Goal: Task Accomplishment & Management: Manage account settings

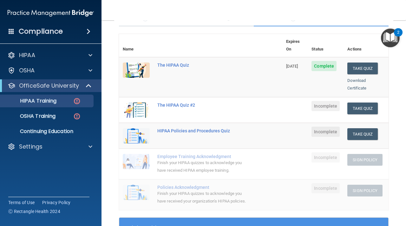
scroll to position [47, 0]
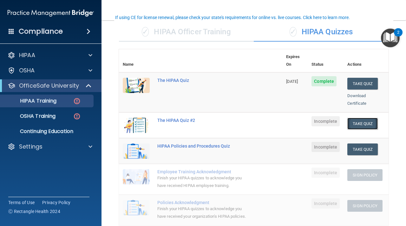
click at [355, 118] on button "Take Quiz" at bounding box center [362, 124] width 30 height 12
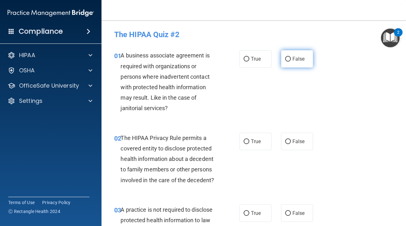
click at [298, 59] on span "False" at bounding box center [298, 59] width 12 height 6
click at [291, 59] on input "False" at bounding box center [288, 59] width 6 height 5
radio input "true"
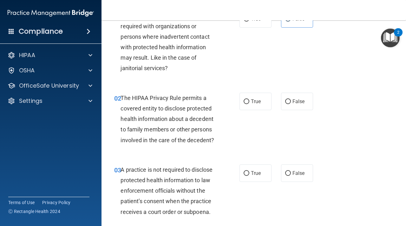
scroll to position [41, 0]
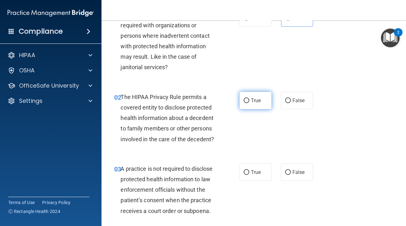
click at [252, 99] on span "True" at bounding box center [256, 100] width 10 height 6
click at [249, 99] on input "True" at bounding box center [247, 100] width 6 height 5
radio input "true"
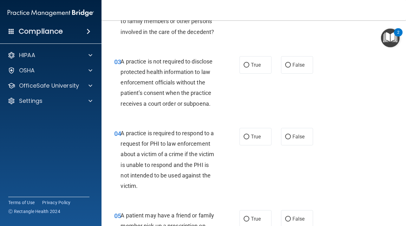
scroll to position [148, 0]
click at [290, 140] on label "False" at bounding box center [297, 135] width 32 height 17
click at [290, 139] on input "False" at bounding box center [288, 136] width 6 height 5
radio input "true"
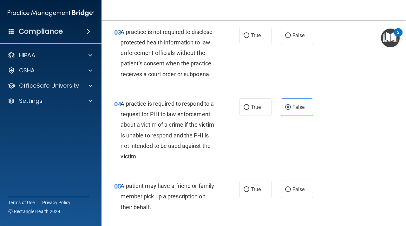
scroll to position [178, 0]
click at [295, 38] on label "False" at bounding box center [297, 34] width 32 height 17
click at [291, 38] on input "False" at bounding box center [288, 35] width 6 height 5
radio input "true"
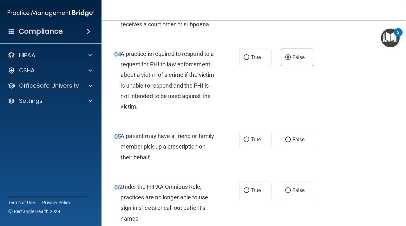
scroll to position [231, 0]
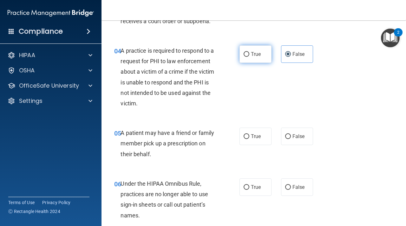
click at [251, 59] on label "True" at bounding box center [255, 53] width 32 height 17
click at [249, 57] on input "True" at bounding box center [247, 54] width 6 height 5
radio input "true"
radio input "false"
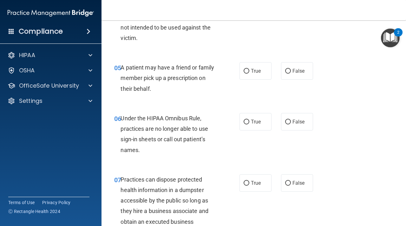
scroll to position [300, 0]
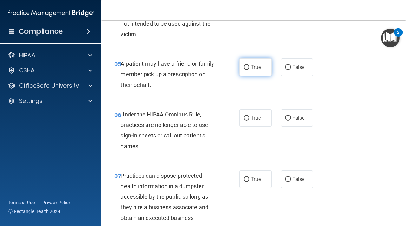
click at [259, 69] on span "True" at bounding box center [256, 67] width 10 height 6
click at [249, 69] on input "True" at bounding box center [247, 67] width 6 height 5
radio input "true"
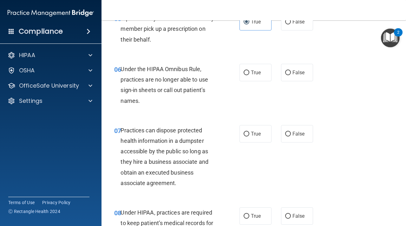
scroll to position [347, 0]
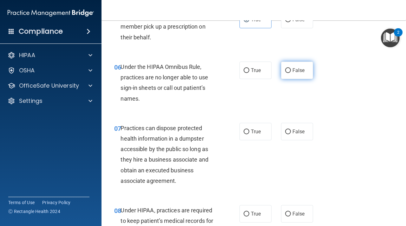
click at [292, 74] on label "False" at bounding box center [297, 70] width 32 height 17
click at [291, 73] on input "False" at bounding box center [288, 70] width 6 height 5
radio input "true"
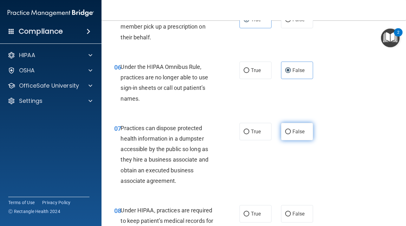
click at [295, 132] on span "False" at bounding box center [298, 131] width 12 height 6
click at [291, 132] on input "False" at bounding box center [288, 131] width 6 height 5
radio input "true"
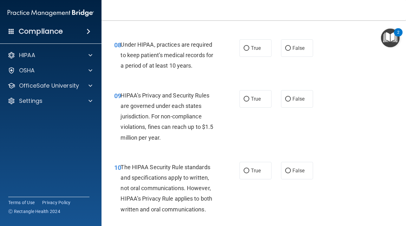
scroll to position [514, 0]
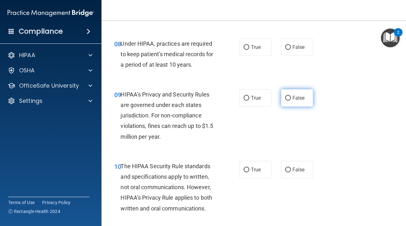
click at [294, 96] on span "False" at bounding box center [298, 98] width 12 height 6
click at [291, 96] on input "False" at bounding box center [288, 98] width 6 height 5
radio input "true"
click at [303, 53] on label "False" at bounding box center [297, 46] width 32 height 17
click at [291, 50] on input "False" at bounding box center [288, 47] width 6 height 5
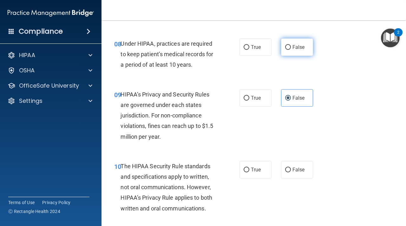
radio input "true"
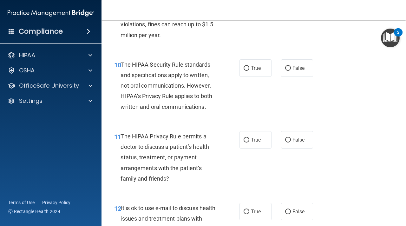
scroll to position [616, 0]
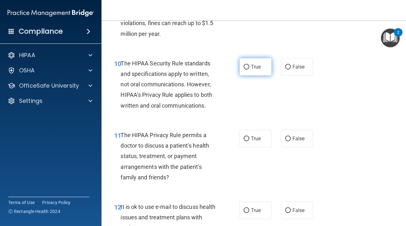
click at [253, 73] on label "True" at bounding box center [255, 66] width 32 height 17
click at [249, 69] on input "True" at bounding box center [247, 67] width 6 height 5
radio input "true"
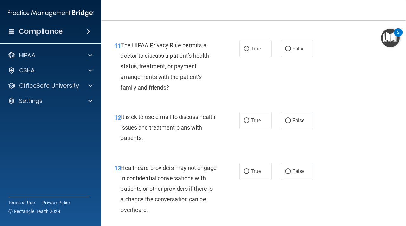
scroll to position [707, 0]
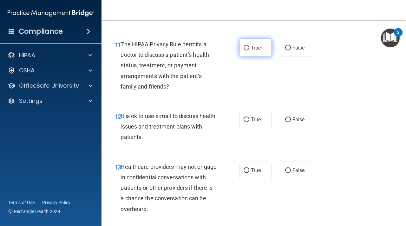
click at [254, 49] on span "True" at bounding box center [256, 48] width 10 height 6
click at [249, 49] on input "True" at bounding box center [247, 48] width 6 height 5
radio input "true"
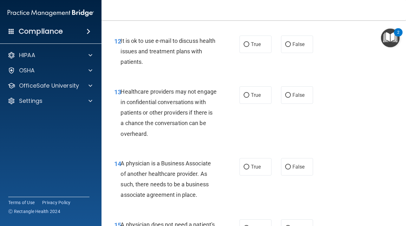
scroll to position [784, 0]
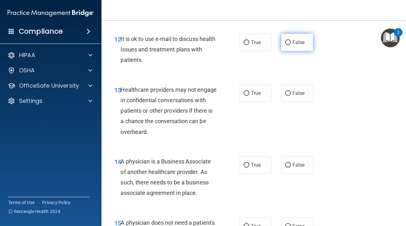
click at [299, 41] on span "False" at bounding box center [298, 42] width 12 height 6
click at [291, 41] on input "False" at bounding box center [288, 42] width 6 height 5
radio input "true"
click at [243, 40] on label "True" at bounding box center [255, 42] width 32 height 17
click at [244, 40] on input "True" at bounding box center [247, 42] width 6 height 5
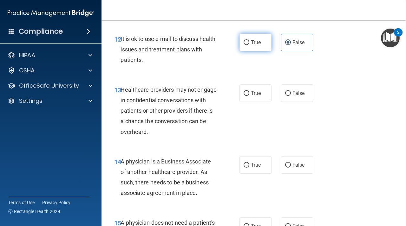
radio input "true"
radio input "false"
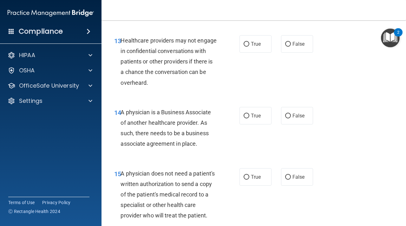
scroll to position [834, 0]
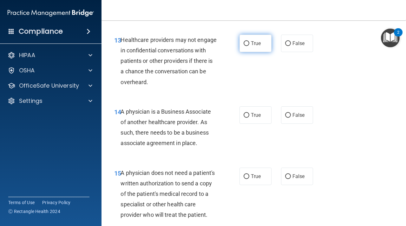
click at [246, 45] on input "True" at bounding box center [247, 43] width 6 height 5
radio input "true"
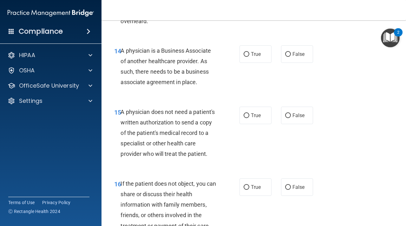
scroll to position [899, 0]
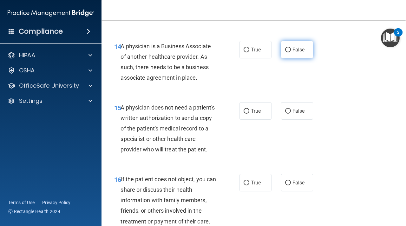
click at [287, 50] on input "False" at bounding box center [288, 50] width 6 height 5
radio input "true"
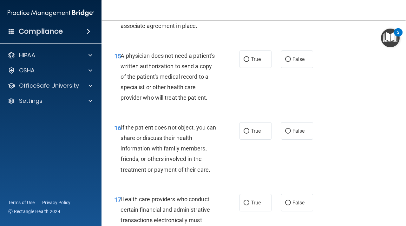
scroll to position [952, 0]
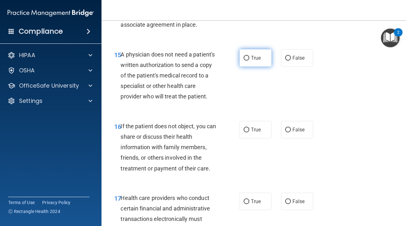
click at [247, 57] on input "True" at bounding box center [247, 58] width 6 height 5
radio input "true"
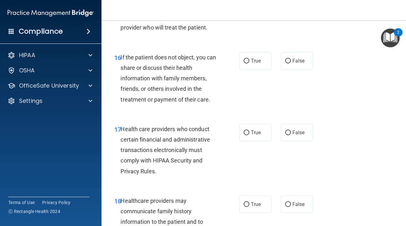
scroll to position [1022, 0]
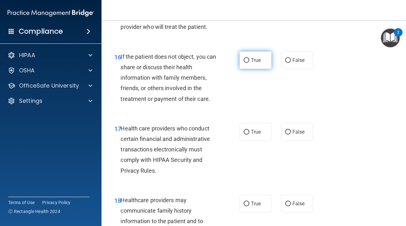
click at [250, 68] on label "True" at bounding box center [255, 59] width 32 height 17
click at [249, 63] on input "True" at bounding box center [247, 60] width 6 height 5
radio input "true"
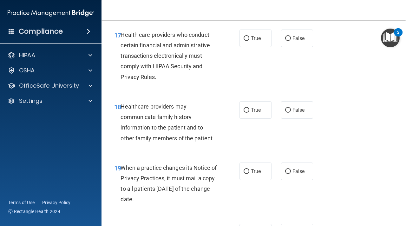
scroll to position [1114, 0]
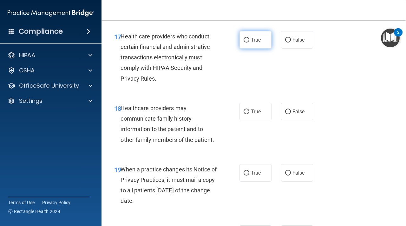
click at [257, 43] on label "True" at bounding box center [255, 39] width 32 height 17
click at [249, 42] on input "True" at bounding box center [247, 40] width 6 height 5
radio input "true"
click at [246, 109] on input "True" at bounding box center [247, 111] width 6 height 5
radio input "true"
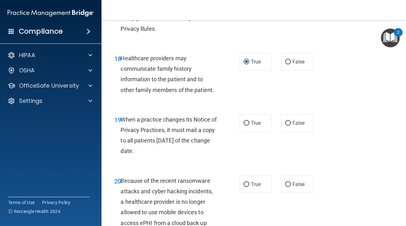
scroll to position [1165, 0]
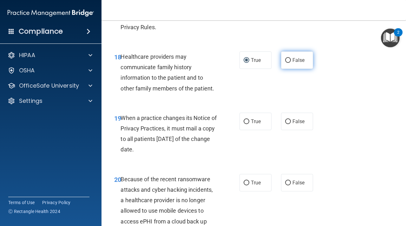
click at [289, 60] on input "False" at bounding box center [288, 60] width 6 height 5
radio input "true"
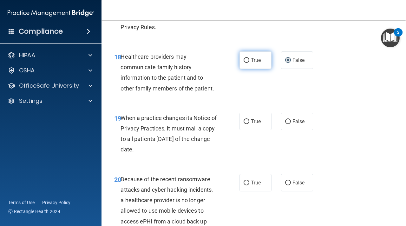
click at [255, 61] on span "True" at bounding box center [256, 60] width 10 height 6
click at [249, 61] on input "True" at bounding box center [247, 60] width 6 height 5
radio input "true"
radio input "false"
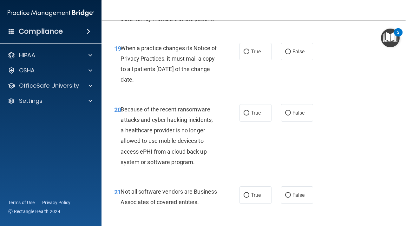
scroll to position [1235, 0]
click at [257, 53] on span "True" at bounding box center [256, 51] width 10 height 6
click at [249, 53] on input "True" at bounding box center [247, 51] width 6 height 5
radio input "true"
click at [287, 49] on input "False" at bounding box center [288, 51] width 6 height 5
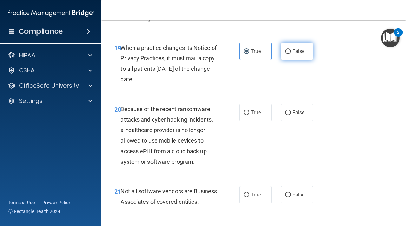
radio input "true"
radio input "false"
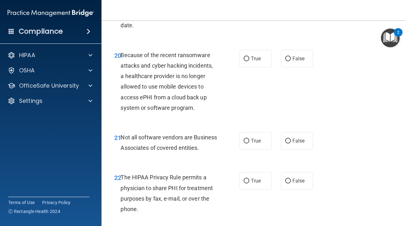
scroll to position [1292, 0]
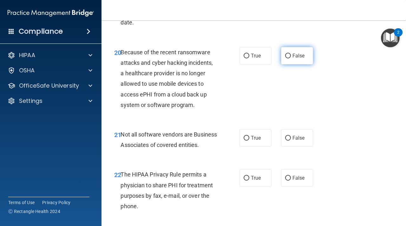
click at [304, 55] on span "False" at bounding box center [298, 56] width 12 height 6
click at [291, 55] on input "False" at bounding box center [288, 56] width 6 height 5
radio input "true"
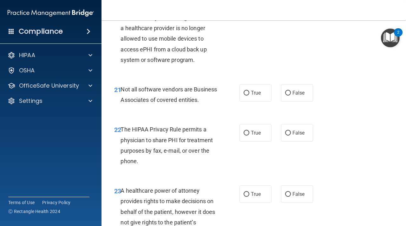
scroll to position [1349, 0]
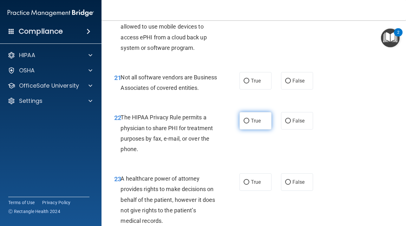
click at [245, 123] on input "True" at bounding box center [247, 121] width 6 height 5
radio input "true"
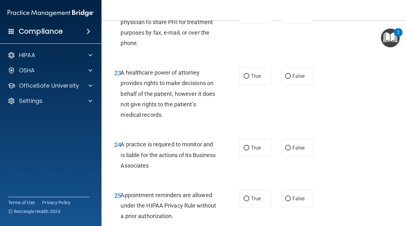
scroll to position [1458, 0]
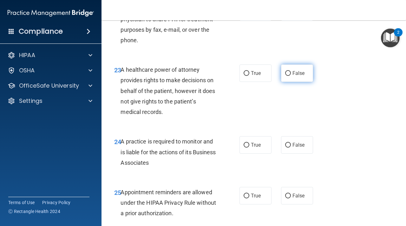
click at [285, 76] on input "False" at bounding box center [288, 73] width 6 height 5
radio input "true"
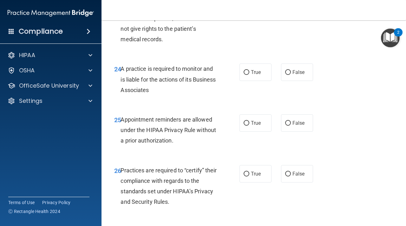
scroll to position [1534, 0]
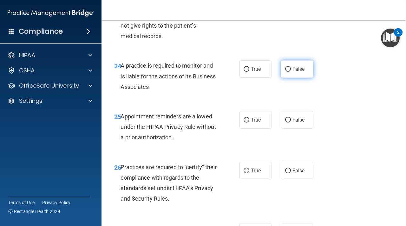
click at [286, 72] on input "False" at bounding box center [288, 69] width 6 height 5
radio input "true"
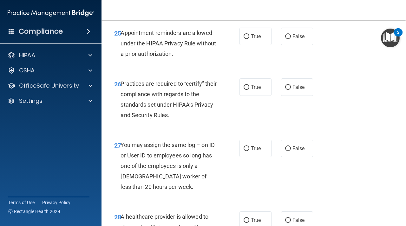
scroll to position [1621, 0]
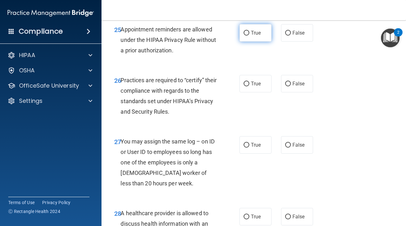
click at [244, 42] on label "True" at bounding box center [255, 32] width 32 height 17
click at [244, 36] on input "True" at bounding box center [247, 33] width 6 height 5
radio input "true"
click at [247, 86] on input "True" at bounding box center [247, 84] width 6 height 5
radio input "true"
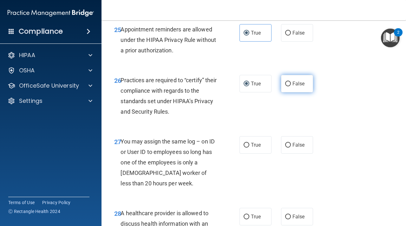
click at [294, 87] on span "False" at bounding box center [298, 84] width 12 height 6
click at [291, 86] on input "False" at bounding box center [288, 84] width 6 height 5
radio input "true"
radio input "false"
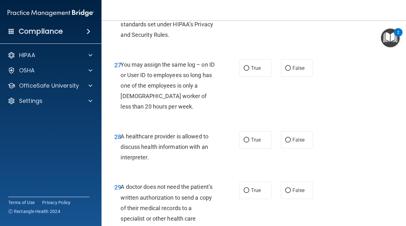
scroll to position [1700, 0]
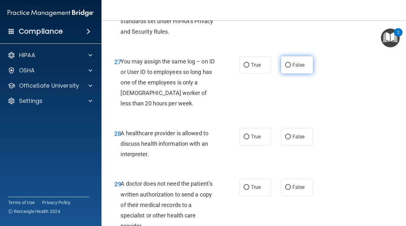
click at [294, 68] on span "False" at bounding box center [298, 65] width 12 height 6
click at [291, 68] on input "False" at bounding box center [288, 65] width 6 height 5
radio input "true"
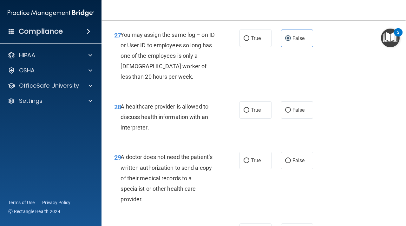
scroll to position [1728, 0]
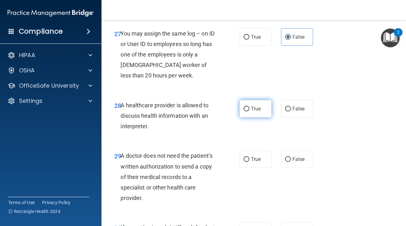
click at [245, 111] on input "True" at bounding box center [247, 109] width 6 height 5
radio input "true"
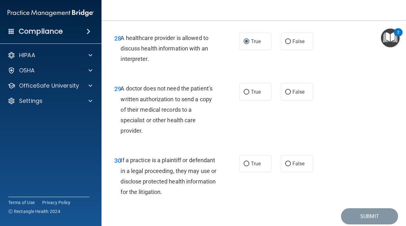
scroll to position [1798, 0]
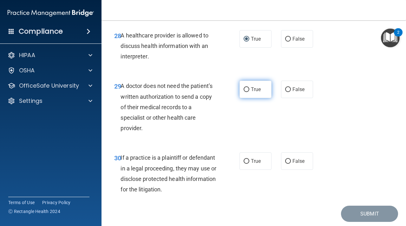
click at [252, 96] on label "True" at bounding box center [255, 89] width 32 height 17
click at [249, 92] on input "True" at bounding box center [247, 89] width 6 height 5
radio input "true"
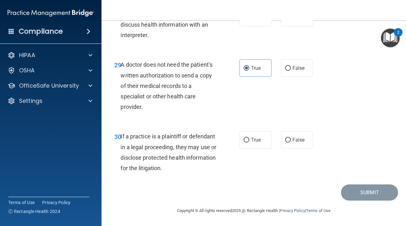
scroll to position [1830, 0]
click at [259, 142] on span "True" at bounding box center [256, 140] width 10 height 6
click at [249, 142] on input "True" at bounding box center [247, 140] width 6 height 5
radio input "true"
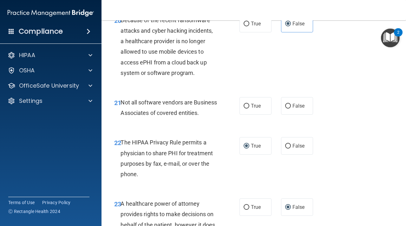
scroll to position [1320, 0]
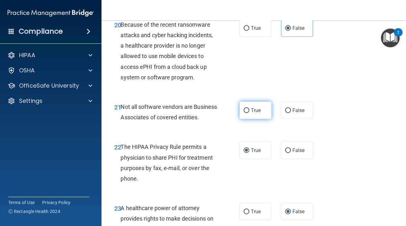
click at [256, 109] on span "True" at bounding box center [256, 110] width 10 height 6
click at [249, 109] on input "True" at bounding box center [247, 110] width 6 height 5
radio input "true"
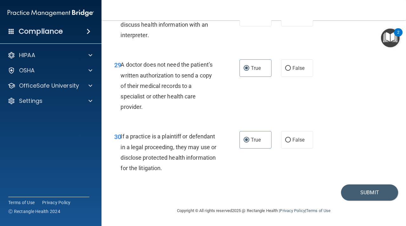
scroll to position [1830, 0]
click at [358, 189] on button "Submit" at bounding box center [369, 192] width 57 height 16
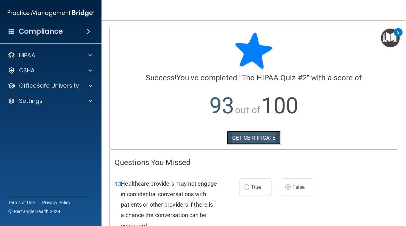
click at [248, 137] on link "GET CERTIFICATE" at bounding box center [254, 138] width 54 height 14
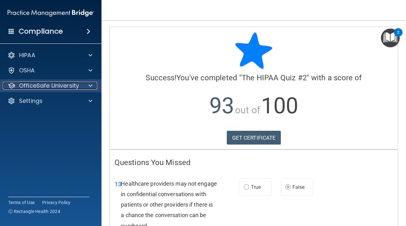
click at [75, 85] on p "OfficeSafe University" at bounding box center [49, 86] width 60 height 8
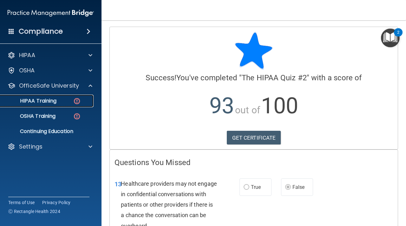
click at [77, 101] on img at bounding box center [77, 101] width 8 height 8
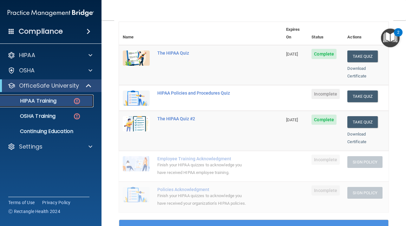
scroll to position [59, 0]
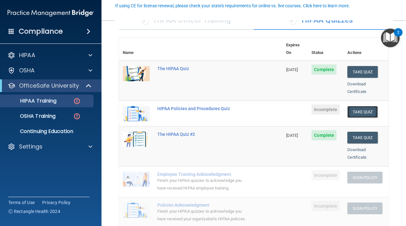
click at [363, 106] on button "Take Quiz" at bounding box center [362, 112] width 30 height 12
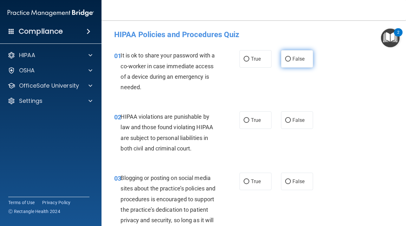
click at [292, 55] on label "False" at bounding box center [297, 58] width 32 height 17
click at [291, 57] on input "False" at bounding box center [288, 59] width 6 height 5
radio input "true"
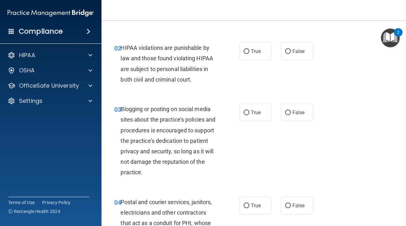
scroll to position [70, 0]
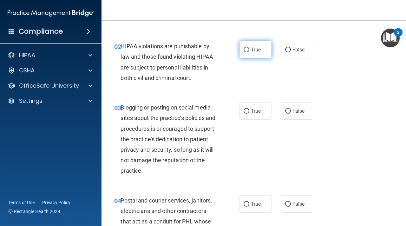
click at [245, 53] on label "True" at bounding box center [255, 49] width 32 height 17
click at [245, 52] on input "True" at bounding box center [247, 50] width 6 height 5
radio input "true"
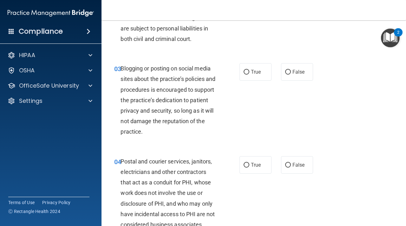
scroll to position [114, 0]
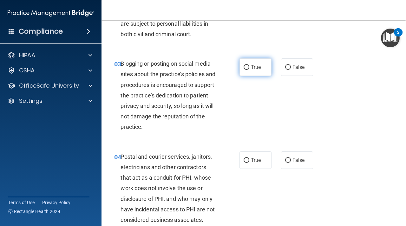
click at [253, 66] on span "True" at bounding box center [256, 67] width 10 height 6
click at [249, 66] on input "True" at bounding box center [247, 67] width 6 height 5
radio input "true"
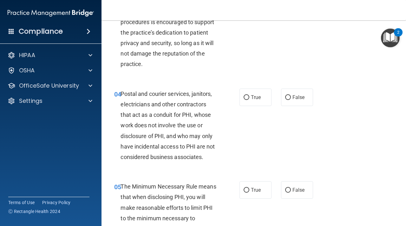
scroll to position [199, 0]
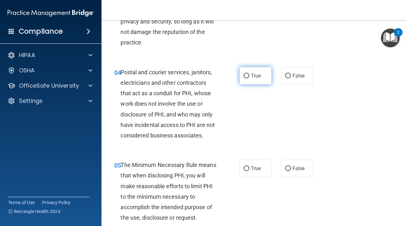
click at [246, 80] on label "True" at bounding box center [255, 75] width 32 height 17
click at [246, 78] on input "True" at bounding box center [247, 76] width 6 height 5
radio input "true"
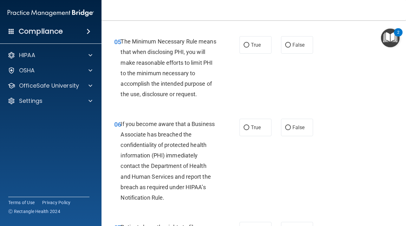
scroll to position [322, 0]
click at [251, 49] on label "True" at bounding box center [255, 44] width 32 height 17
click at [249, 47] on input "True" at bounding box center [247, 44] width 6 height 5
radio input "true"
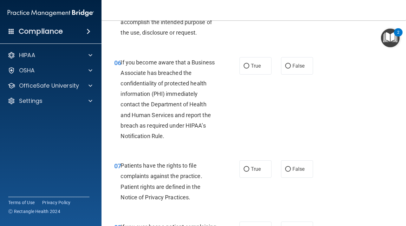
scroll to position [384, 0]
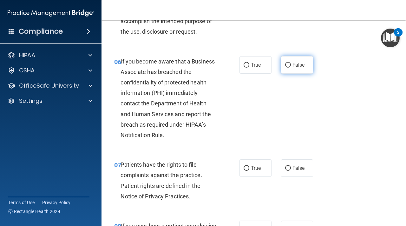
click at [301, 65] on span "False" at bounding box center [298, 65] width 12 height 6
click at [291, 65] on input "False" at bounding box center [288, 65] width 6 height 5
radio input "true"
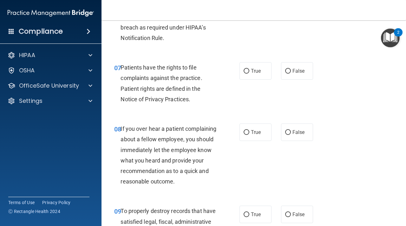
scroll to position [482, 0]
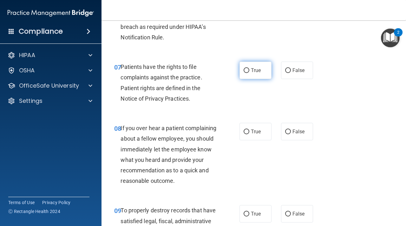
click at [252, 72] on span "True" at bounding box center [256, 70] width 10 height 6
click at [249, 72] on input "True" at bounding box center [247, 70] width 6 height 5
radio input "true"
click at [226, 114] on div "07 Patients have the rights to file complaints against the practice. Patient ri…" at bounding box center [253, 84] width 289 height 61
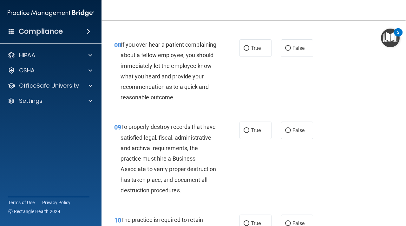
scroll to position [567, 0]
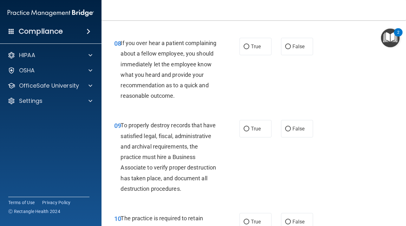
click at [167, 108] on div "08 If you over hear a patient complaining about a fellow employee, you should i…" at bounding box center [253, 71] width 289 height 82
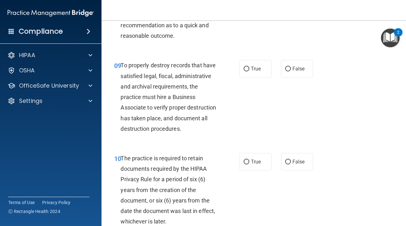
scroll to position [629, 0]
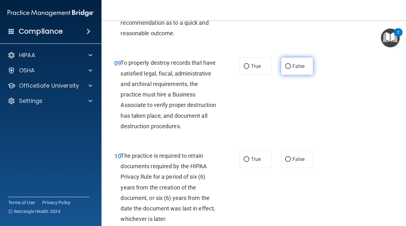
click at [285, 63] on label "False" at bounding box center [297, 65] width 32 height 17
click at [285, 64] on input "False" at bounding box center [288, 66] width 6 height 5
radio input "true"
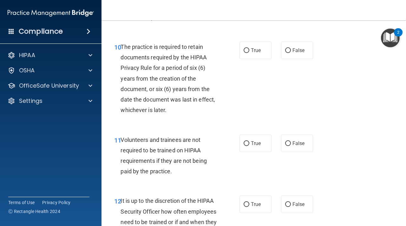
scroll to position [739, 0]
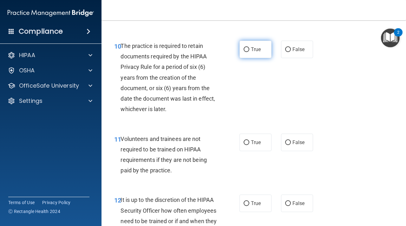
click at [256, 55] on label "True" at bounding box center [255, 49] width 32 height 17
click at [249, 52] on input "True" at bounding box center [247, 49] width 6 height 5
radio input "true"
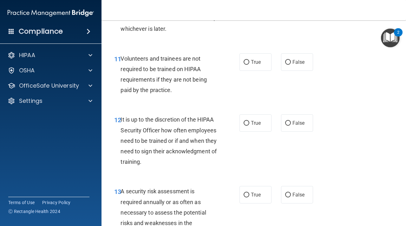
scroll to position [820, 0]
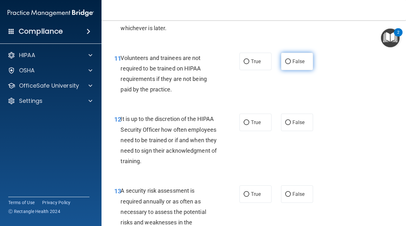
click at [288, 63] on input "False" at bounding box center [288, 61] width 6 height 5
radio input "true"
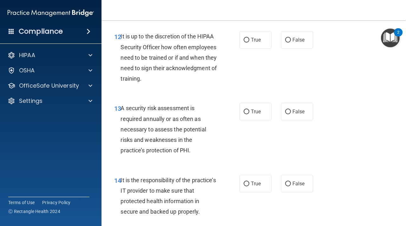
scroll to position [903, 0]
click at [287, 41] on input "False" at bounding box center [288, 39] width 6 height 5
radio input "true"
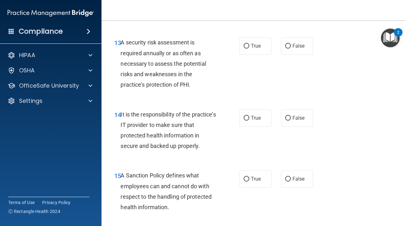
scroll to position [969, 0]
click at [254, 46] on span "True" at bounding box center [256, 45] width 10 height 6
click at [249, 46] on input "True" at bounding box center [247, 45] width 6 height 5
radio input "true"
click at [244, 116] on input "True" at bounding box center [247, 117] width 6 height 5
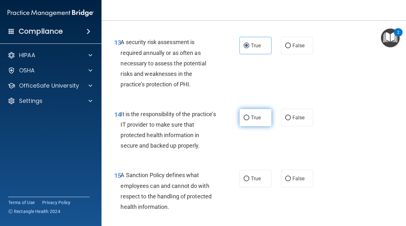
radio input "true"
click at [245, 174] on label "True" at bounding box center [255, 178] width 32 height 17
click at [245, 176] on input "True" at bounding box center [247, 178] width 6 height 5
radio input "true"
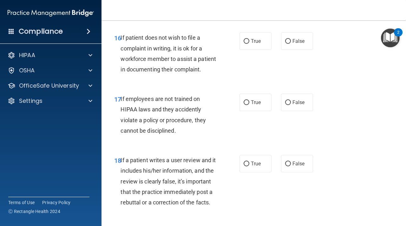
scroll to position [1169, 0]
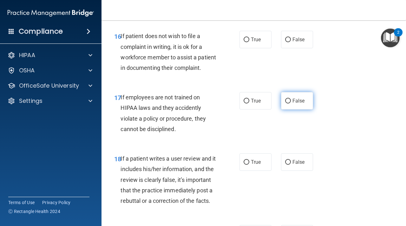
click at [292, 101] on span "False" at bounding box center [298, 101] width 12 height 6
click at [291, 101] on input "False" at bounding box center [288, 101] width 6 height 5
radio input "true"
click at [243, 41] on label "True" at bounding box center [255, 39] width 32 height 17
click at [244, 41] on input "True" at bounding box center [247, 39] width 6 height 5
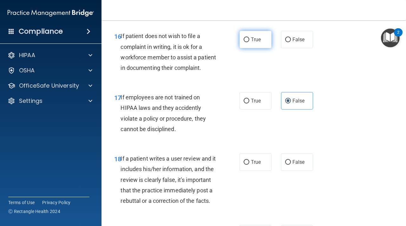
radio input "true"
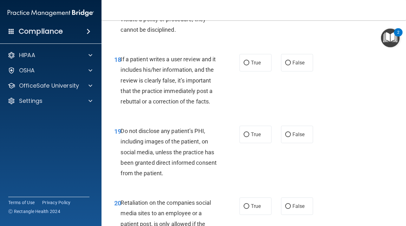
scroll to position [1276, 0]
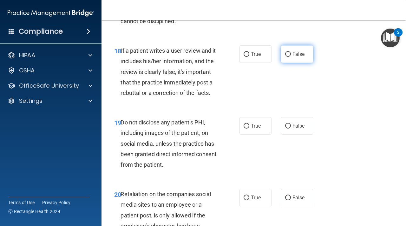
click at [289, 48] on label "False" at bounding box center [297, 53] width 32 height 17
click at [289, 52] on input "False" at bounding box center [288, 54] width 6 height 5
radio input "true"
click at [256, 131] on label "True" at bounding box center [255, 125] width 32 height 17
click at [249, 128] on input "True" at bounding box center [247, 126] width 6 height 5
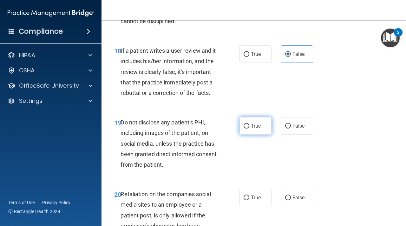
radio input "true"
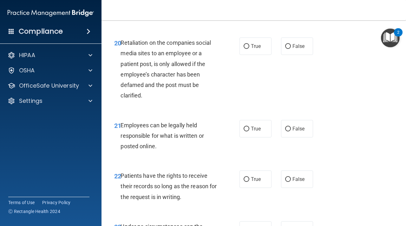
scroll to position [1429, 0]
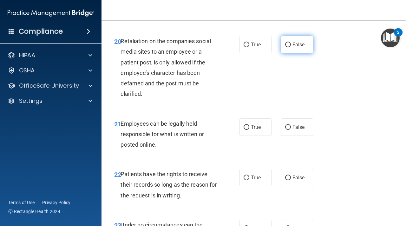
click at [286, 42] on label "False" at bounding box center [297, 44] width 32 height 17
click at [286, 42] on input "False" at bounding box center [288, 44] width 6 height 5
radio input "true"
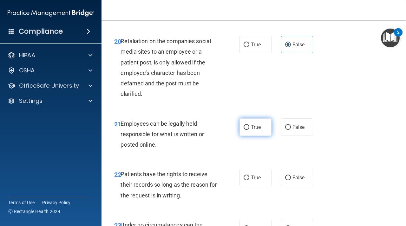
click at [251, 128] on span "True" at bounding box center [256, 127] width 10 height 6
click at [249, 128] on input "True" at bounding box center [247, 127] width 6 height 5
radio input "true"
click at [286, 179] on input "False" at bounding box center [288, 177] width 6 height 5
radio input "true"
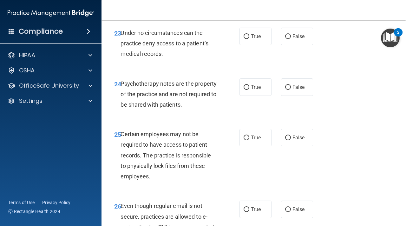
scroll to position [1623, 0]
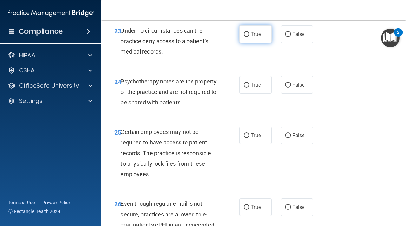
click at [249, 35] on label "True" at bounding box center [255, 33] width 32 height 17
click at [249, 35] on input "True" at bounding box center [247, 34] width 6 height 5
radio input "true"
click at [246, 88] on input "True" at bounding box center [247, 85] width 6 height 5
radio input "true"
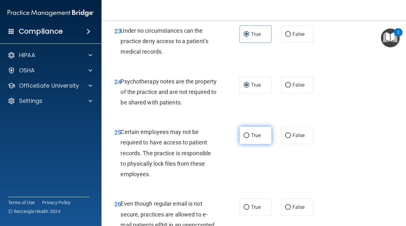
click at [246, 135] on input "True" at bounding box center [247, 135] width 6 height 5
radio input "true"
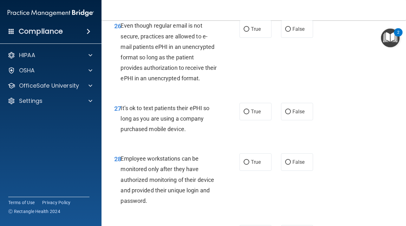
scroll to position [1802, 0]
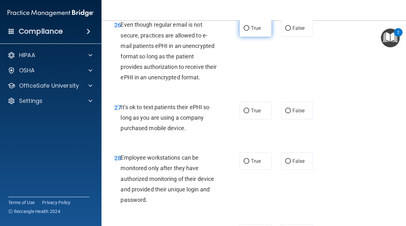
click at [246, 26] on input "True" at bounding box center [247, 28] width 6 height 5
radio input "true"
click at [284, 109] on label "False" at bounding box center [297, 110] width 32 height 17
click at [285, 109] on input "False" at bounding box center [288, 110] width 6 height 5
radio input "true"
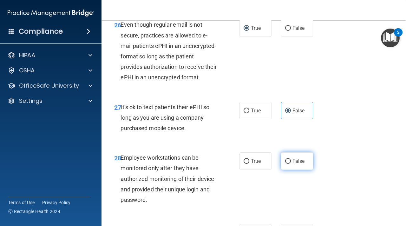
click at [288, 161] on input "False" at bounding box center [288, 161] width 6 height 5
radio input "true"
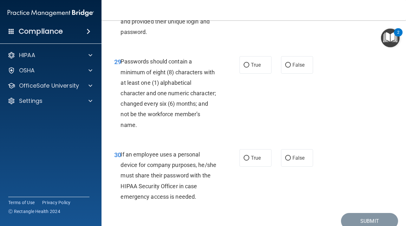
scroll to position [1975, 0]
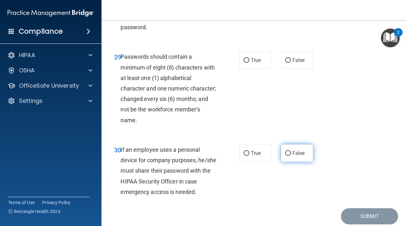
click at [291, 153] on label "False" at bounding box center [297, 152] width 32 height 17
click at [291, 153] on input "False" at bounding box center [288, 153] width 6 height 5
radio input "true"
click at [257, 63] on span "True" at bounding box center [256, 60] width 10 height 6
click at [249, 63] on input "True" at bounding box center [247, 60] width 6 height 5
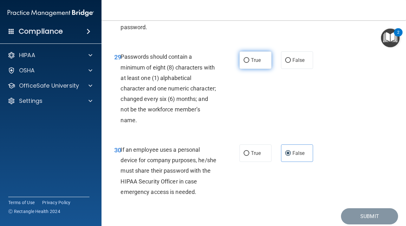
radio input "true"
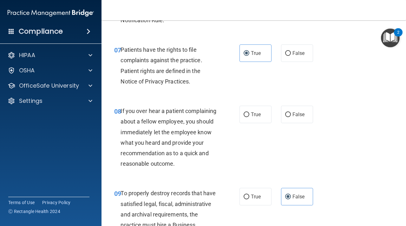
scroll to position [497, 0]
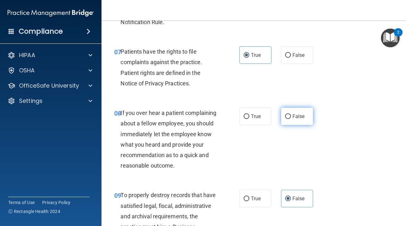
click at [285, 112] on label "False" at bounding box center [297, 116] width 32 height 17
click at [285, 114] on input "False" at bounding box center [288, 116] width 6 height 5
radio input "true"
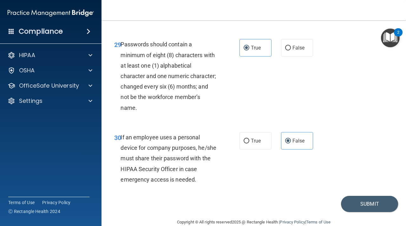
scroll to position [1999, 0]
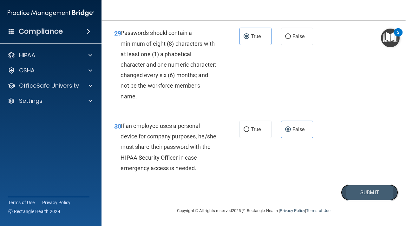
click at [348, 193] on button "Submit" at bounding box center [369, 192] width 57 height 16
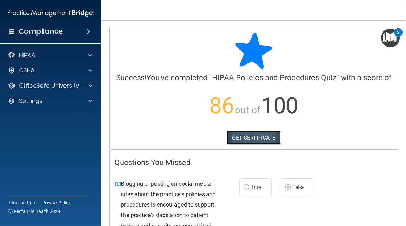
click at [246, 137] on link "GET CERTIFICATE" at bounding box center [254, 138] width 54 height 14
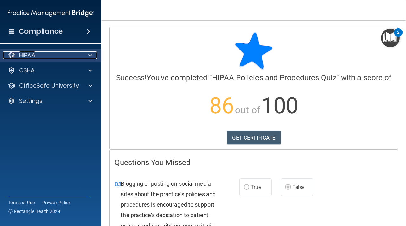
click at [70, 59] on div "HIPAA" at bounding box center [42, 55] width 79 height 8
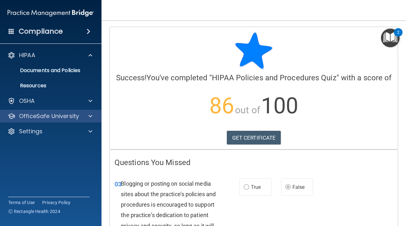
click at [73, 110] on div "OfficeSafe University" at bounding box center [51, 116] width 102 height 13
click at [93, 117] on div at bounding box center [90, 116] width 16 height 8
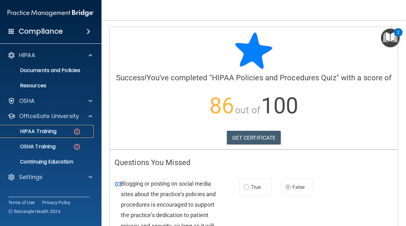
click at [76, 132] on img at bounding box center [77, 131] width 8 height 8
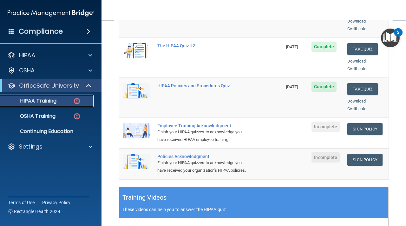
scroll to position [124, 0]
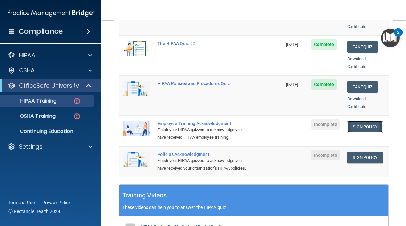
click at [375, 121] on link "Sign Policy" at bounding box center [364, 127] width 35 height 12
click at [267, 96] on td "HIPAA Policies and Procedures Quiz" at bounding box center [217, 95] width 129 height 40
click at [62, 118] on div "OSHA Training" at bounding box center [47, 116] width 87 height 6
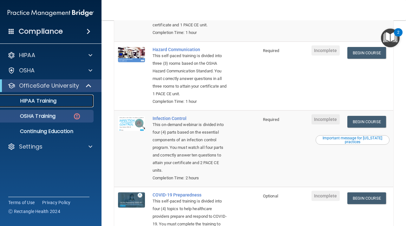
click at [74, 101] on div "HIPAA Training" at bounding box center [47, 101] width 87 height 6
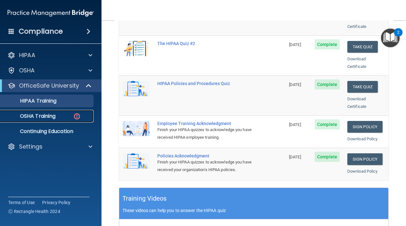
click at [77, 117] on img at bounding box center [77, 116] width 8 height 8
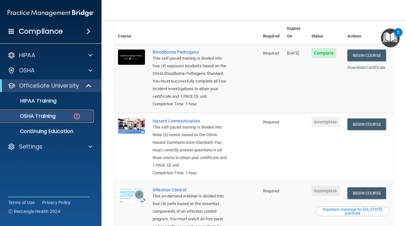
scroll to position [50, 0]
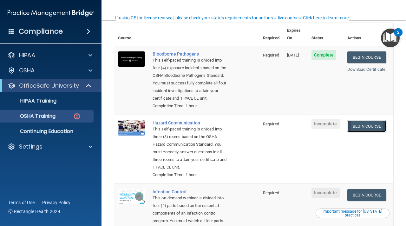
click at [369, 129] on link "Begin Course" at bounding box center [366, 126] width 39 height 12
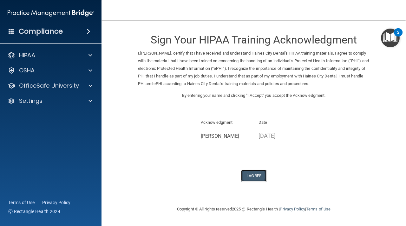
click at [255, 173] on button "I Agree" at bounding box center [253, 176] width 25 height 12
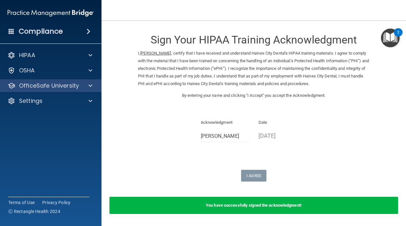
click at [88, 90] on div "OfficeSafe University" at bounding box center [51, 85] width 102 height 13
click at [91, 84] on span at bounding box center [90, 86] width 4 height 8
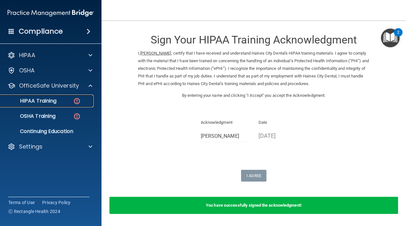
click at [76, 100] on img at bounding box center [77, 101] width 8 height 8
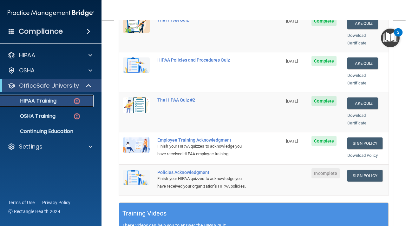
scroll to position [113, 0]
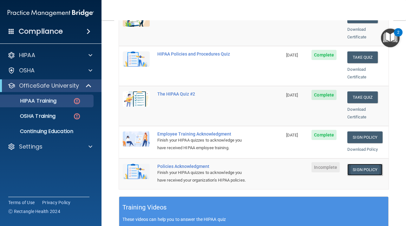
click at [360, 164] on link "Sign Policy" at bounding box center [364, 170] width 35 height 12
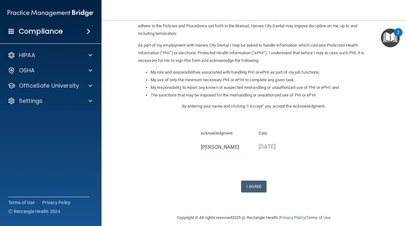
scroll to position [58, 0]
click at [264, 185] on button "I Agree" at bounding box center [253, 186] width 25 height 12
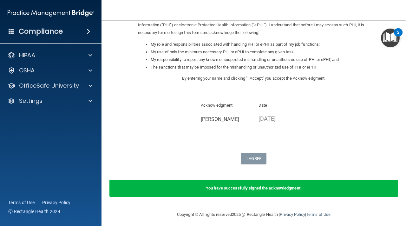
scroll to position [89, 0]
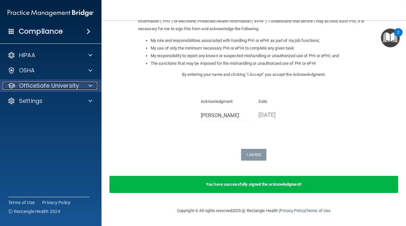
click at [90, 86] on span at bounding box center [90, 86] width 4 height 8
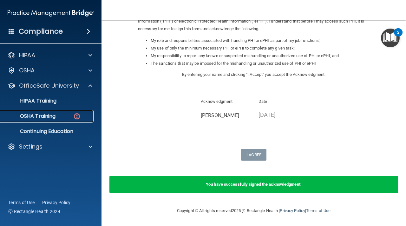
click at [79, 117] on img at bounding box center [77, 116] width 8 height 8
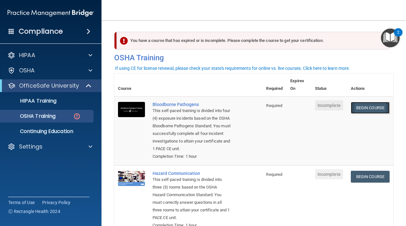
click at [371, 108] on link "Begin Course" at bounding box center [370, 108] width 39 height 12
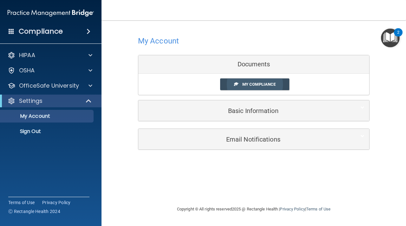
click at [256, 84] on span "My Compliance" at bounding box center [258, 84] width 33 height 5
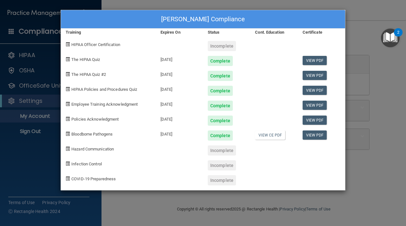
click at [196, 2] on div "[PERSON_NAME] Compliance Training Expires On Status Cont. Education Certificate…" at bounding box center [203, 113] width 406 height 226
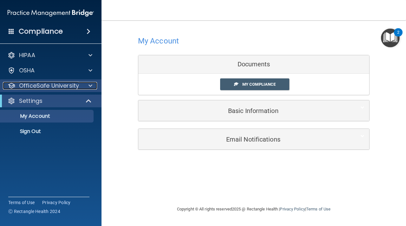
click at [90, 84] on span at bounding box center [90, 86] width 4 height 8
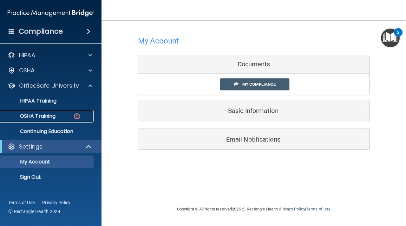
click at [77, 117] on img at bounding box center [77, 116] width 8 height 8
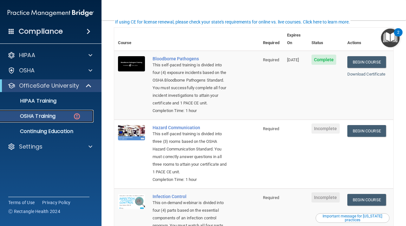
scroll to position [44, 0]
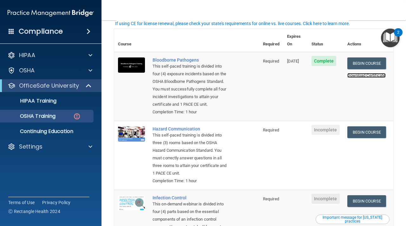
click at [363, 73] on link "Download Certificate" at bounding box center [366, 75] width 38 height 5
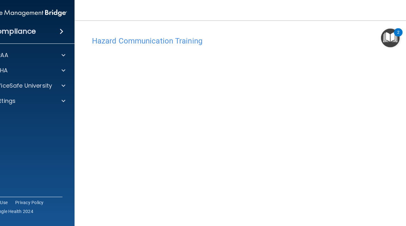
click at [392, 34] on img "Open Resource Center, 2 new notifications" at bounding box center [390, 38] width 19 height 19
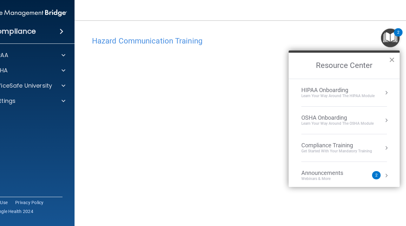
click at [390, 61] on button "×" at bounding box center [392, 60] width 6 height 10
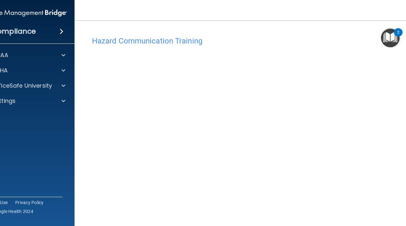
scroll to position [13, 0]
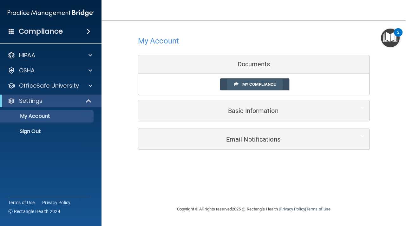
click at [259, 82] on link "My Compliance" at bounding box center [254, 84] width 69 height 12
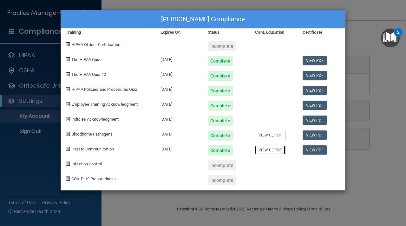
click at [267, 148] on link "View CE PDF" at bounding box center [270, 149] width 30 height 9
click at [319, 134] on link "View PDF" at bounding box center [315, 134] width 24 height 9
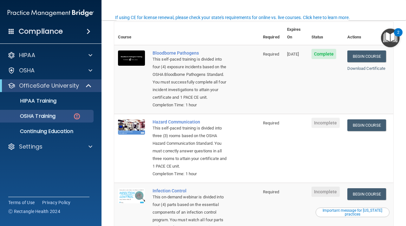
scroll to position [50, 0]
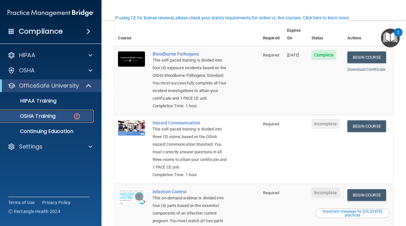
click at [77, 115] on img at bounding box center [77, 116] width 8 height 8
click at [70, 101] on div "HIPAA Training" at bounding box center [47, 101] width 87 height 6
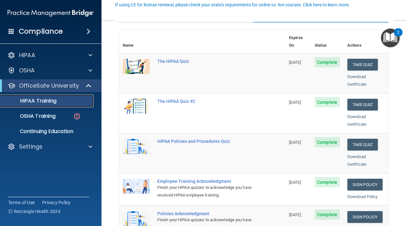
scroll to position [53, 0]
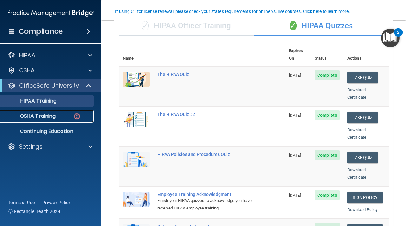
click at [76, 116] on img at bounding box center [77, 116] width 8 height 8
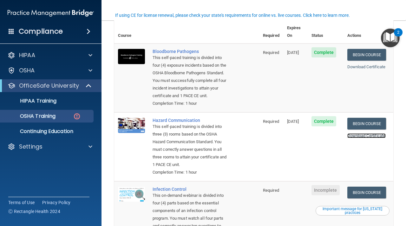
click at [367, 136] on link "Download Certificate" at bounding box center [366, 135] width 38 height 5
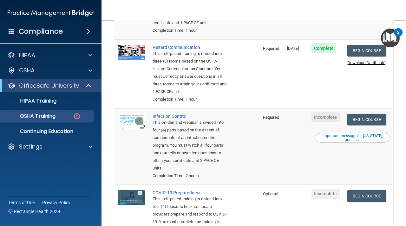
scroll to position [126, 0]
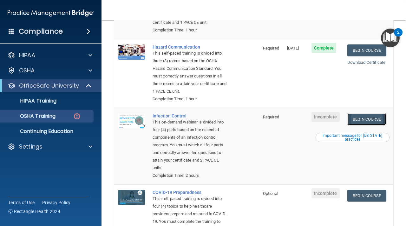
click at [374, 116] on link "Begin Course" at bounding box center [366, 119] width 39 height 12
click at [67, 105] on link "HIPAA Training" at bounding box center [44, 101] width 100 height 13
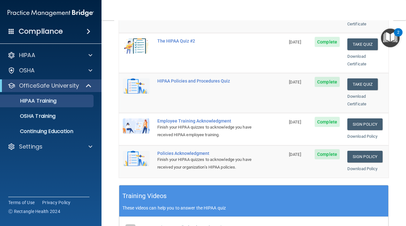
click at [213, 6] on nav "Toggle navigation Stephanie Bolender stephaniebolender@yahoo.com Manage My Ente…" at bounding box center [253, 10] width 304 height 20
click at [85, 116] on div "OSHA Training" at bounding box center [47, 116] width 87 height 6
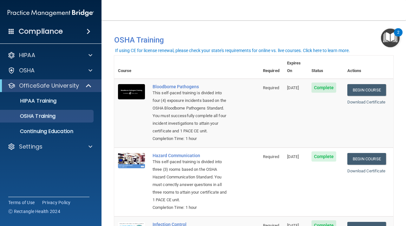
click at [90, 31] on span at bounding box center [89, 32] width 4 height 8
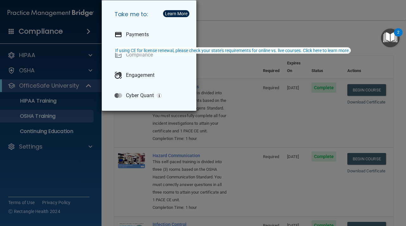
click at [74, 59] on div "Take me to: Payments Compliance Engagement Cyber Quant" at bounding box center [203, 113] width 406 height 226
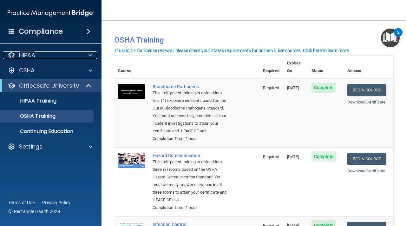
click at [74, 59] on div "HIPAA" at bounding box center [42, 55] width 79 height 8
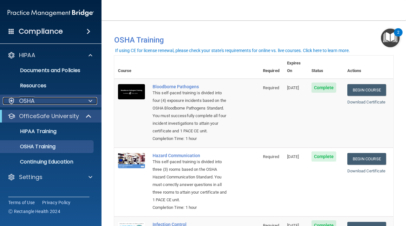
click at [89, 101] on span at bounding box center [90, 101] width 4 height 8
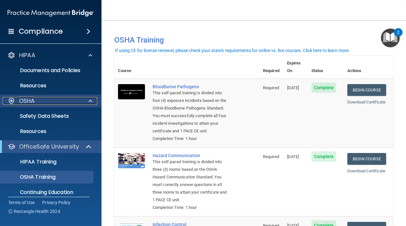
click at [89, 101] on span at bounding box center [90, 101] width 4 height 8
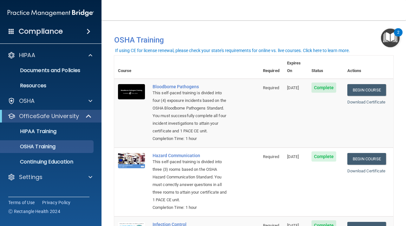
click at [83, 14] on img at bounding box center [51, 13] width 86 height 13
click at [57, 30] on h4 "Compliance" at bounding box center [41, 31] width 44 height 9
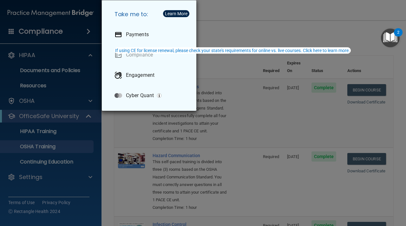
click at [29, 88] on div "Take me to: Payments Compliance Engagement Cyber Quant" at bounding box center [203, 113] width 406 height 226
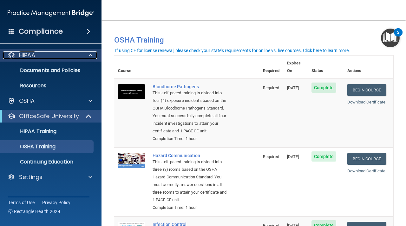
click at [43, 56] on div "HIPAA" at bounding box center [42, 55] width 79 height 8
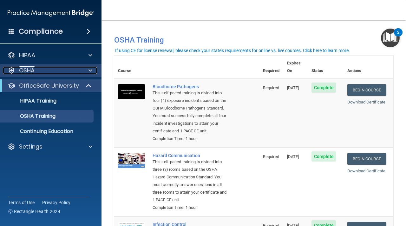
click at [43, 70] on div "OSHA" at bounding box center [42, 71] width 79 height 8
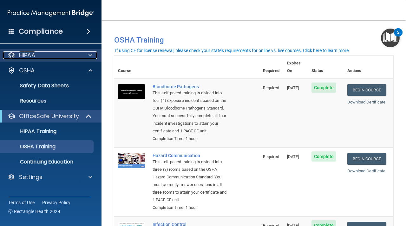
click at [89, 56] on span at bounding box center [90, 55] width 4 height 8
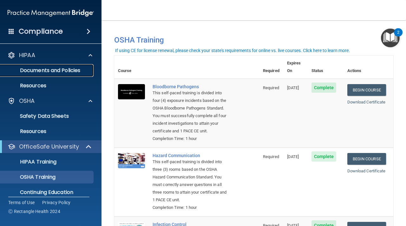
click at [78, 73] on p "Documents and Policies" at bounding box center [47, 70] width 87 height 6
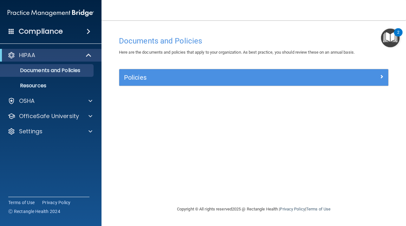
click at [13, 30] on span at bounding box center [12, 31] width 6 height 6
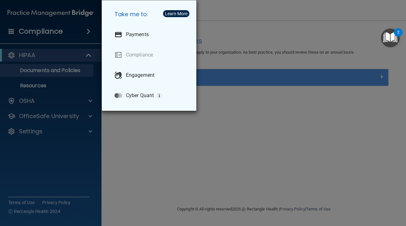
click at [17, 32] on div "Take me to: Payments Compliance Engagement Cyber Quant" at bounding box center [203, 113] width 406 height 226
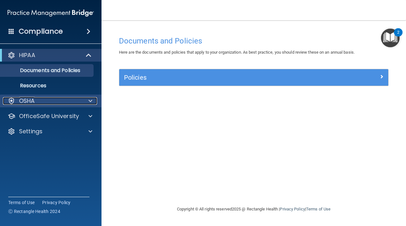
click at [30, 98] on p "OSHA" at bounding box center [27, 101] width 16 height 8
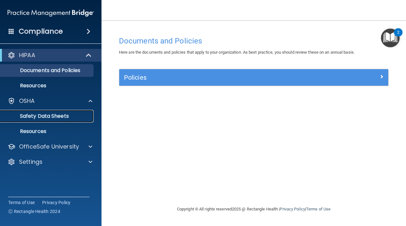
click at [34, 118] on p "Safety Data Sheets" at bounding box center [47, 116] width 87 height 6
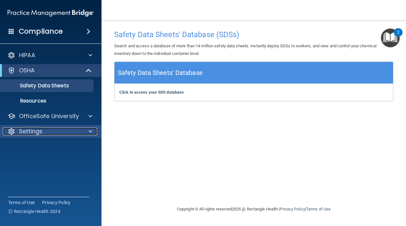
click at [91, 130] on span at bounding box center [90, 131] width 4 height 8
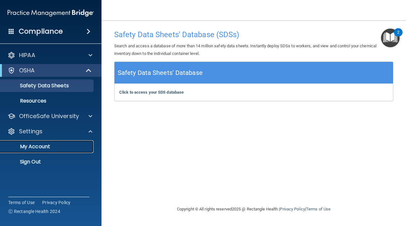
click at [46, 148] on p "My Account" at bounding box center [47, 146] width 87 height 6
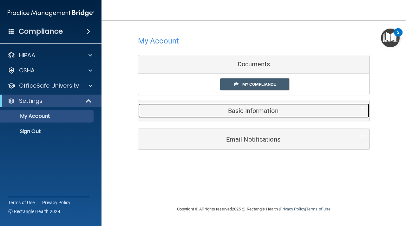
click at [256, 112] on h5 "Basic Information" at bounding box center [244, 110] width 202 height 7
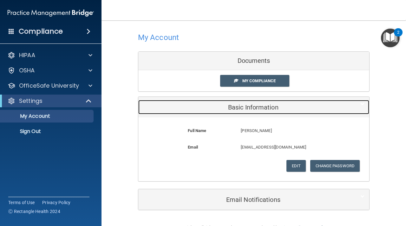
scroll to position [20, 0]
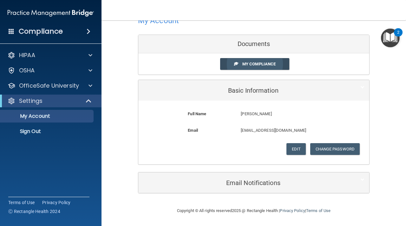
click at [247, 63] on span "My Compliance" at bounding box center [258, 64] width 33 height 5
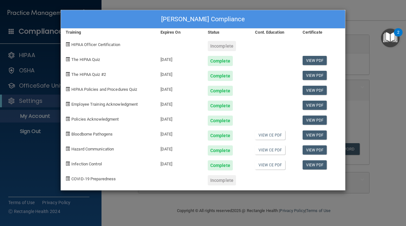
click at [367, 56] on div "Stephanie Bolender's Compliance Training Expires On Status Cont. Education Cert…" at bounding box center [203, 113] width 406 height 226
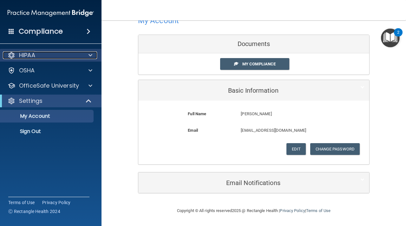
click at [86, 56] on div at bounding box center [90, 55] width 16 height 8
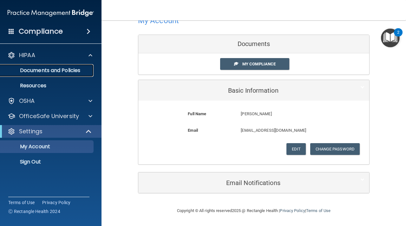
click at [83, 73] on p "Documents and Policies" at bounding box center [47, 70] width 87 height 6
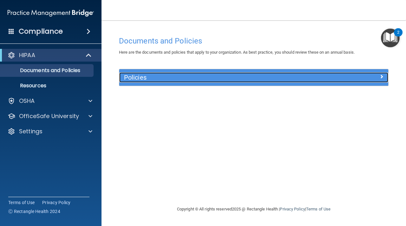
click at [384, 78] on div at bounding box center [354, 76] width 67 height 8
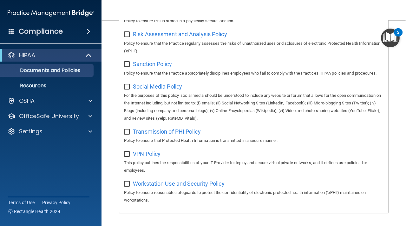
scroll to position [491, 0]
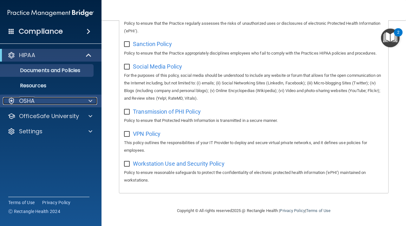
click at [91, 100] on span at bounding box center [90, 101] width 4 height 8
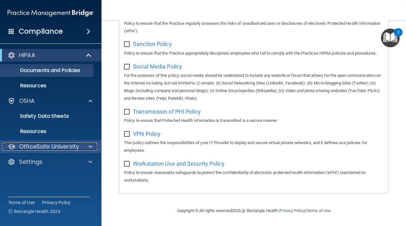
click at [85, 147] on div at bounding box center [90, 147] width 16 height 8
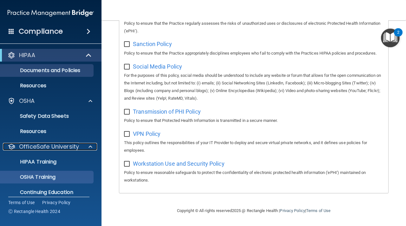
scroll to position [22, 0]
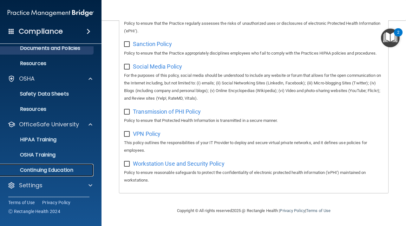
click at [77, 174] on link "Continuing Education" at bounding box center [44, 170] width 100 height 13
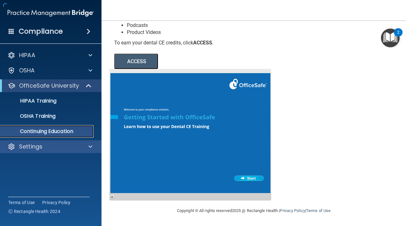
scroll to position [82, 0]
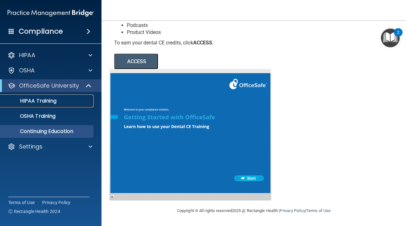
click at [76, 103] on div "HIPAA Training" at bounding box center [47, 101] width 87 height 6
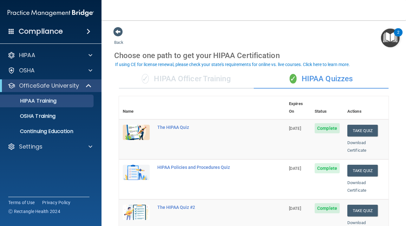
click at [199, 81] on div "✓ HIPAA Officer Training" at bounding box center [186, 78] width 135 height 19
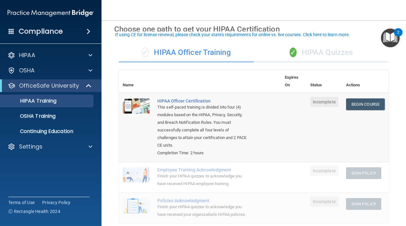
scroll to position [25, 0]
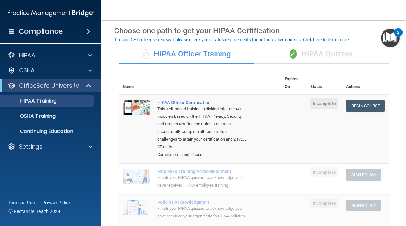
click at [319, 55] on div "✓ HIPAA Quizzes" at bounding box center [321, 54] width 135 height 19
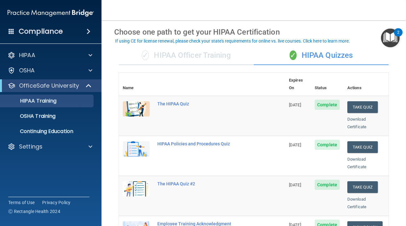
scroll to position [0, 0]
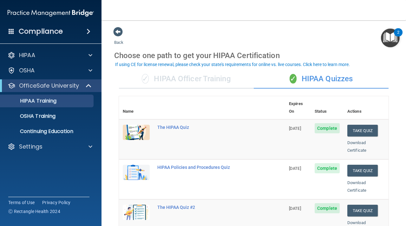
click at [173, 79] on div "✓ HIPAA Officer Training" at bounding box center [186, 78] width 135 height 19
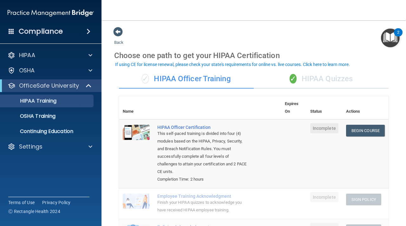
click at [315, 83] on div "✓ HIPAA Quizzes" at bounding box center [321, 78] width 135 height 19
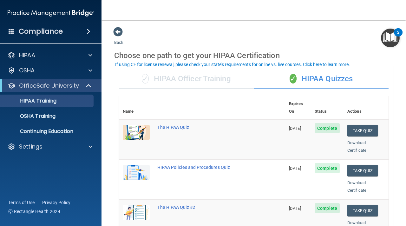
click at [199, 85] on div "✓ HIPAA Officer Training" at bounding box center [186, 78] width 135 height 19
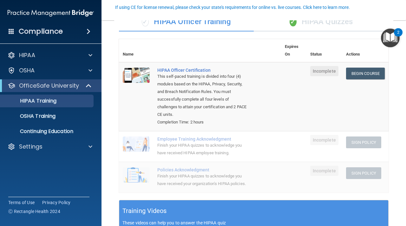
scroll to position [58, 0]
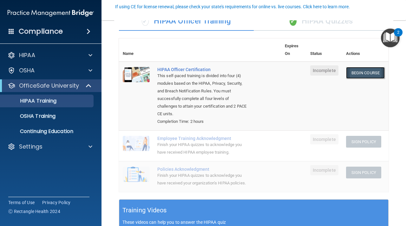
click at [365, 73] on link "Begin Course" at bounding box center [365, 73] width 39 height 12
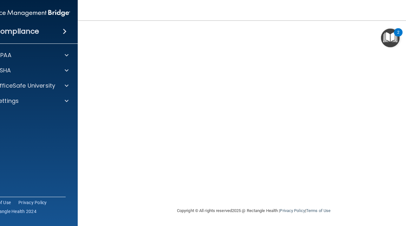
scroll to position [33, 0]
click at [388, 40] on img "Open Resource Center, 2 new notifications" at bounding box center [390, 38] width 19 height 19
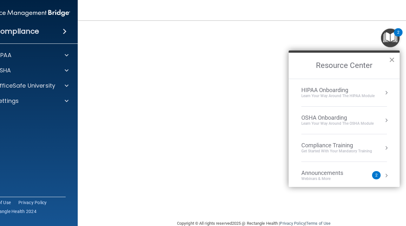
click at [392, 59] on button "×" at bounding box center [392, 60] width 6 height 10
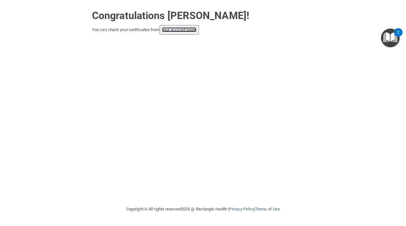
click at [191, 30] on link "your account page!" at bounding box center [179, 29] width 35 height 5
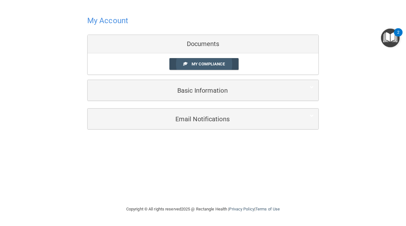
click at [211, 67] on link "My Compliance" at bounding box center [203, 64] width 69 height 12
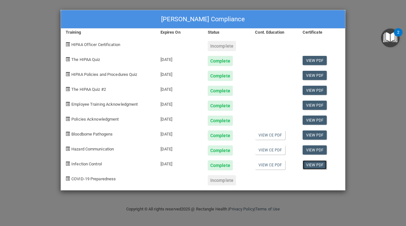
click at [309, 164] on link "View PDF" at bounding box center [315, 164] width 24 height 9
click at [283, 166] on link "View CE PDF" at bounding box center [270, 164] width 30 height 9
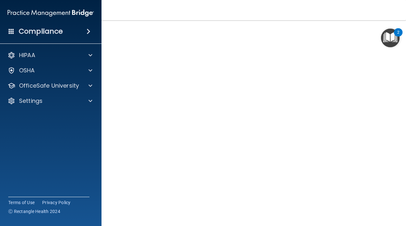
scroll to position [37, 0]
click at [206, 225] on div "Copyright © All rights reserved 2025 @ Rectangle Health | Privacy Policy | Term…" at bounding box center [254, 230] width 232 height 20
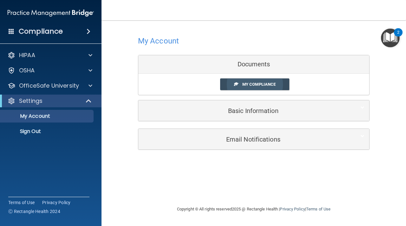
click at [255, 88] on link "My Compliance" at bounding box center [254, 84] width 69 height 12
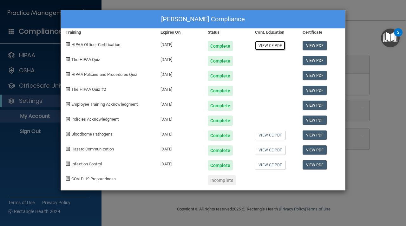
click at [271, 48] on link "View CE PDF" at bounding box center [270, 45] width 30 height 9
click at [314, 47] on link "View PDF" at bounding box center [315, 45] width 24 height 9
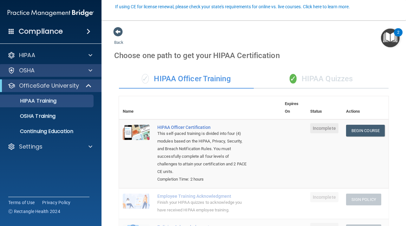
scroll to position [58, 0]
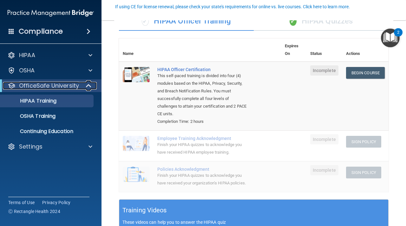
click at [88, 87] on span at bounding box center [89, 86] width 5 height 8
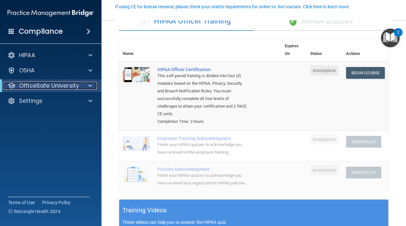
click at [82, 86] on div at bounding box center [89, 86] width 16 height 8
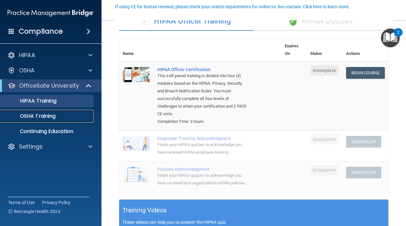
click at [53, 117] on p "OSHA Training" at bounding box center [29, 116] width 51 height 6
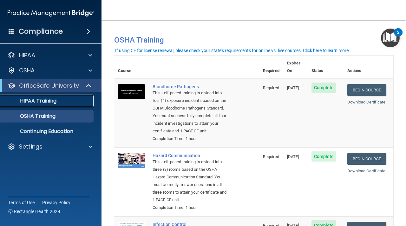
click at [47, 103] on p "HIPAA Training" at bounding box center [30, 101] width 52 height 6
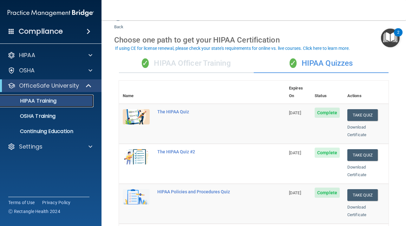
scroll to position [16, 0]
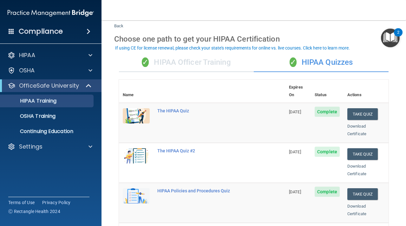
click at [206, 65] on div "✓ HIPAA Officer Training" at bounding box center [186, 62] width 135 height 19
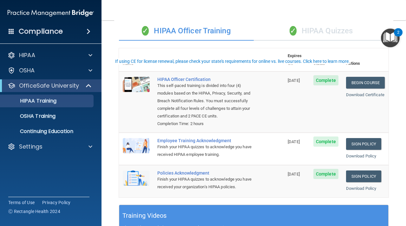
scroll to position [0, 0]
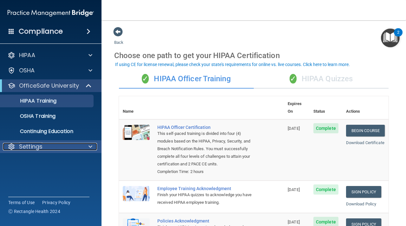
click at [92, 148] on div at bounding box center [90, 147] width 16 height 8
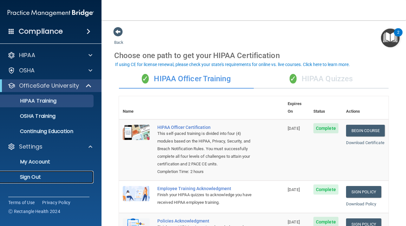
click at [46, 178] on p "Sign Out" at bounding box center [47, 177] width 87 height 6
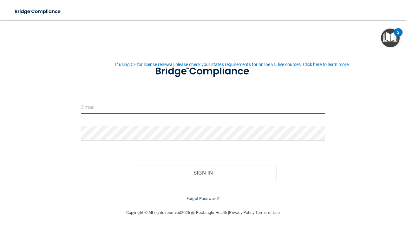
type input "[EMAIL_ADDRESS][DOMAIN_NAME]"
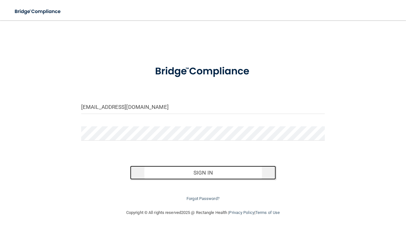
click at [195, 173] on button "Sign In" at bounding box center [203, 173] width 146 height 14
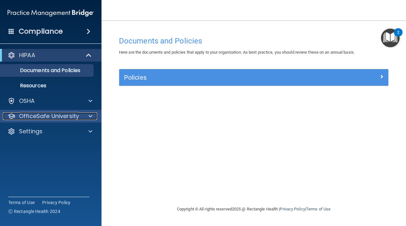
click at [91, 118] on span at bounding box center [90, 116] width 4 height 8
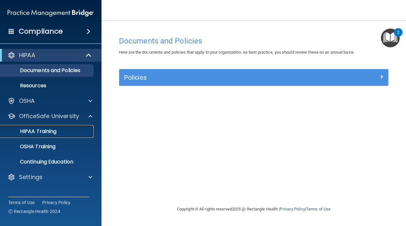
click at [82, 129] on div "HIPAA Training" at bounding box center [47, 131] width 87 height 6
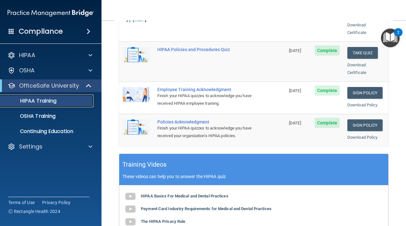
scroll to position [162, 0]
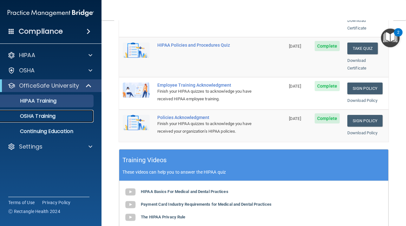
click at [81, 114] on div "OSHA Training" at bounding box center [47, 116] width 87 height 6
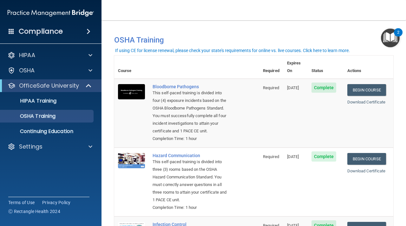
click at [90, 31] on span at bounding box center [89, 32] width 4 height 8
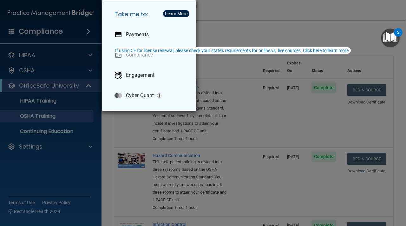
click at [12, 29] on div "Take me to: Payments Compliance Engagement Cyber Quant" at bounding box center [203, 113] width 406 height 226
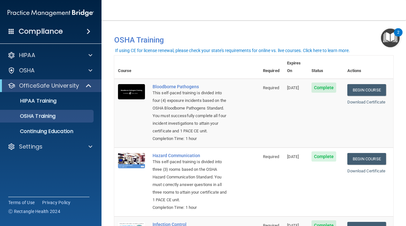
click at [12, 29] on span at bounding box center [12, 31] width 6 height 6
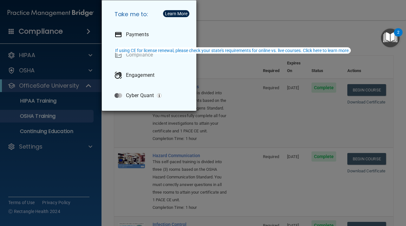
click at [12, 29] on div "Take me to: Payments Compliance Engagement Cyber Quant" at bounding box center [203, 113] width 406 height 226
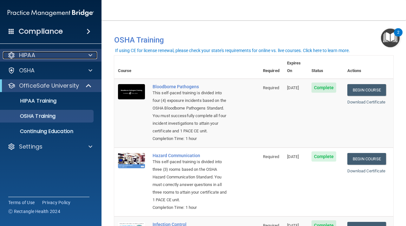
click at [28, 56] on p "HIPAA" at bounding box center [27, 55] width 16 height 8
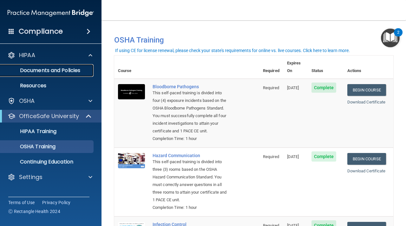
click at [37, 73] on p "Documents and Policies" at bounding box center [47, 70] width 87 height 6
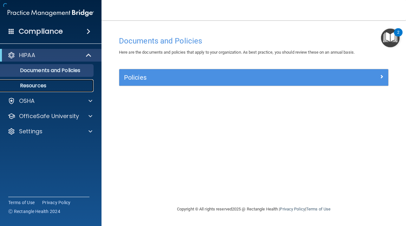
click at [40, 85] on p "Resources" at bounding box center [47, 85] width 87 height 6
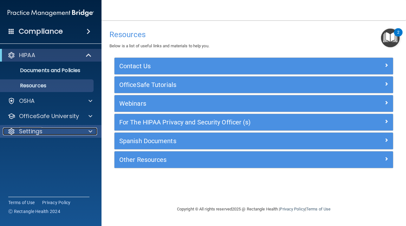
click at [30, 131] on p "Settings" at bounding box center [30, 131] width 23 height 8
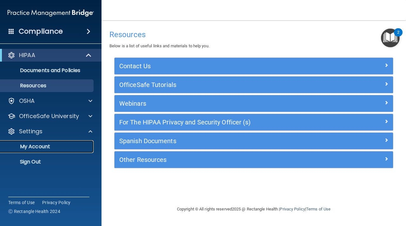
click at [34, 145] on p "My Account" at bounding box center [47, 146] width 87 height 6
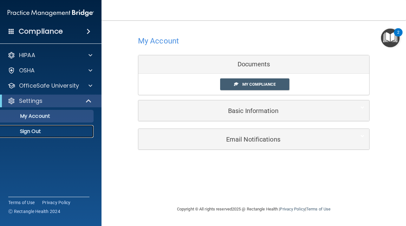
click at [63, 132] on p "Sign Out" at bounding box center [47, 131] width 87 height 6
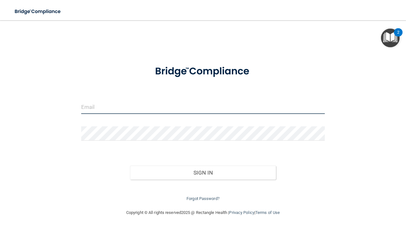
type input "[EMAIL_ADDRESS][DOMAIN_NAME]"
